Goal: Task Accomplishment & Management: Manage account settings

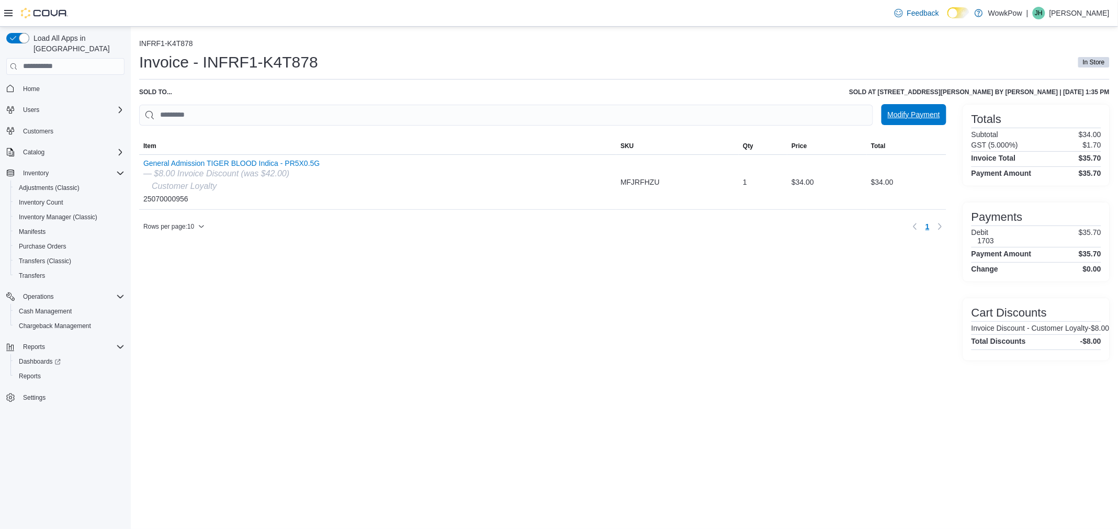
click at [915, 119] on span "Modify Payment" at bounding box center [914, 114] width 52 height 21
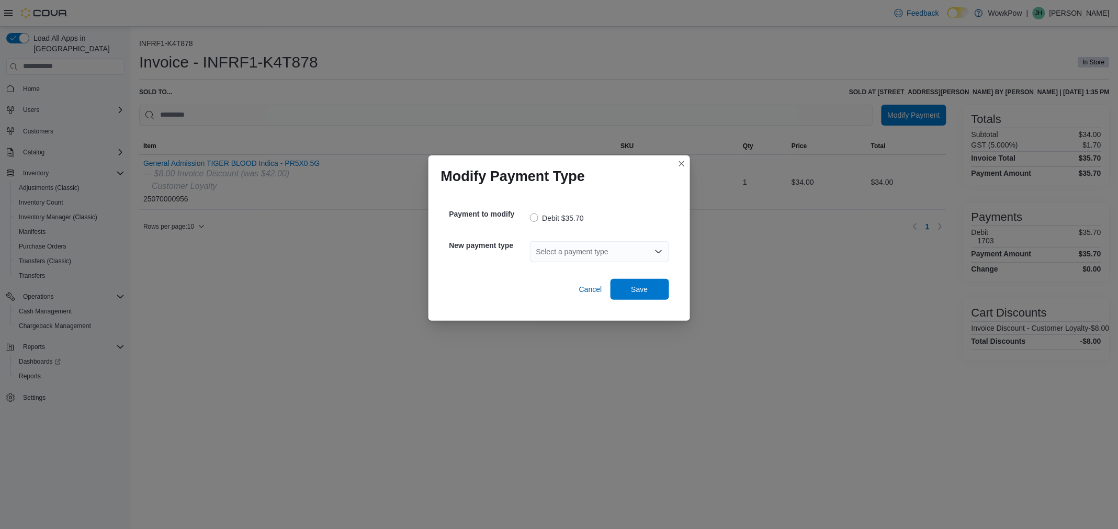
click at [543, 254] on div "Select a payment type" at bounding box center [599, 251] width 139 height 21
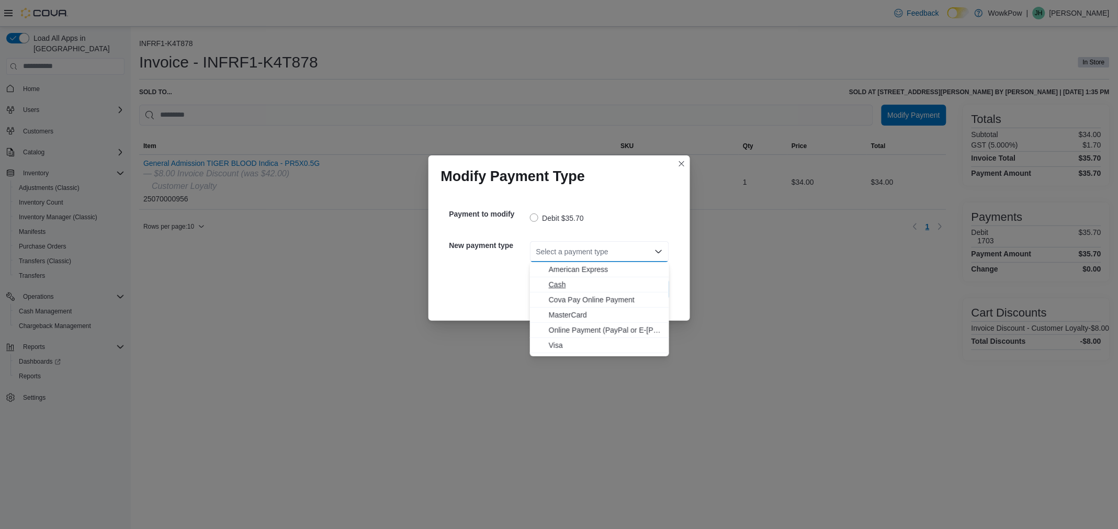
click at [555, 283] on span "Cash" at bounding box center [606, 284] width 114 height 10
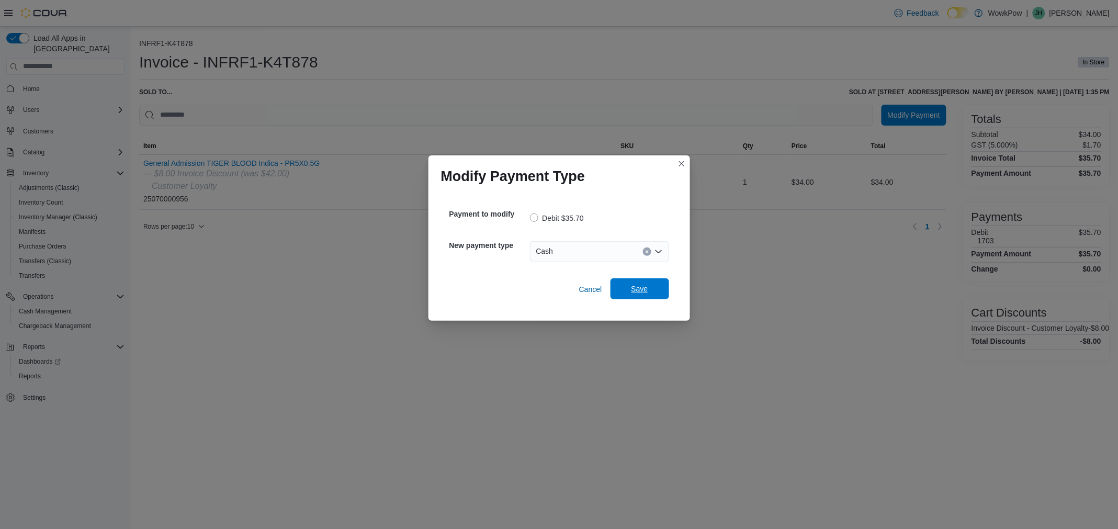
click at [640, 286] on span "Save" at bounding box center [640, 289] width 17 height 10
